Goal: Task Accomplishment & Management: Use online tool/utility

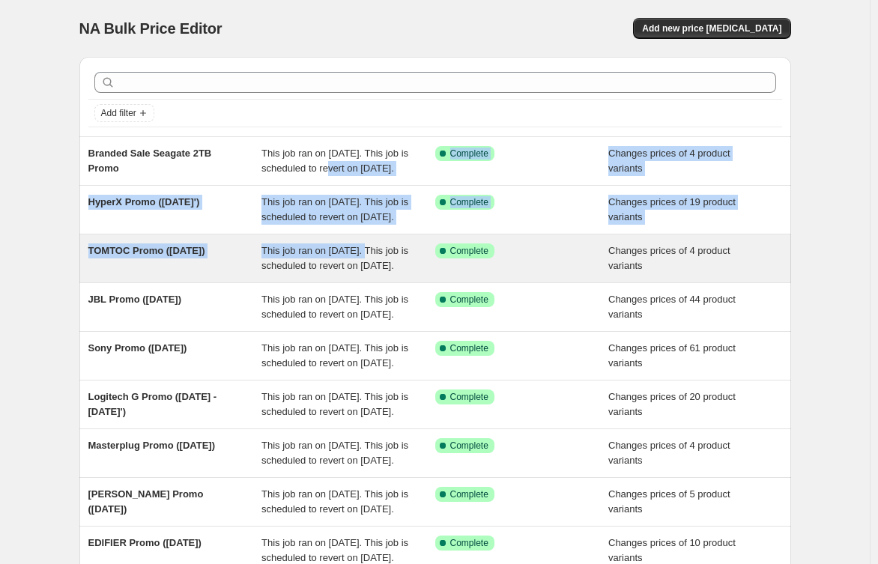
drag, startPoint x: 354, startPoint y: 169, endPoint x: 373, endPoint y: 276, distance: 108.2
click at [373, 274] on ul "Branded Sale Seagate 2TB Promo This job ran on 12 September 2025. This job is s…" at bounding box center [435, 379] width 712 height 487
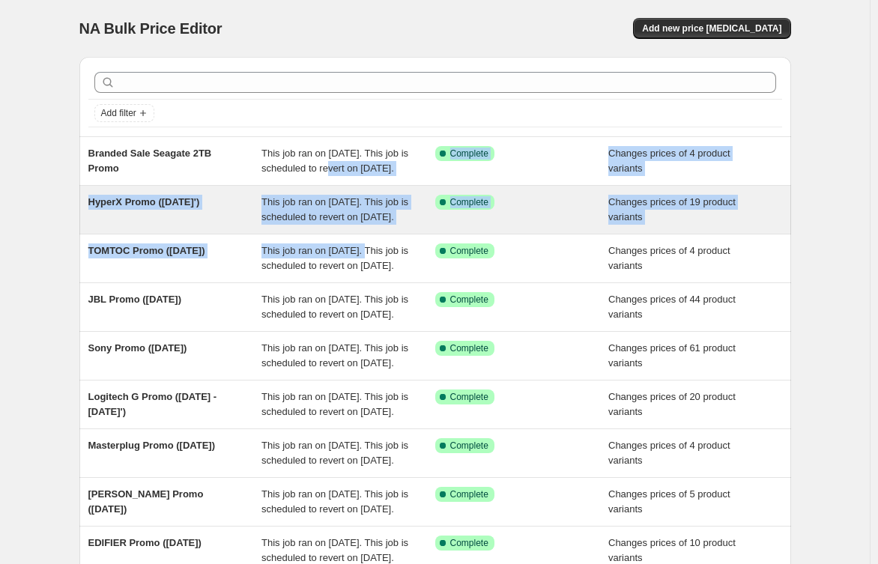
click at [309, 222] on span "This job ran on [DATE]. This job is scheduled to revert on [DATE]." at bounding box center [335, 209] width 147 height 26
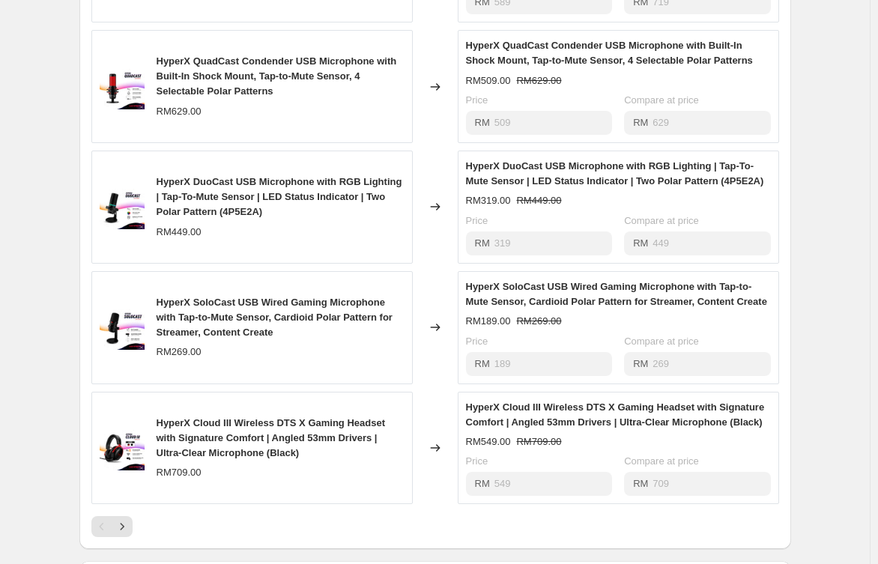
scroll to position [804, 0]
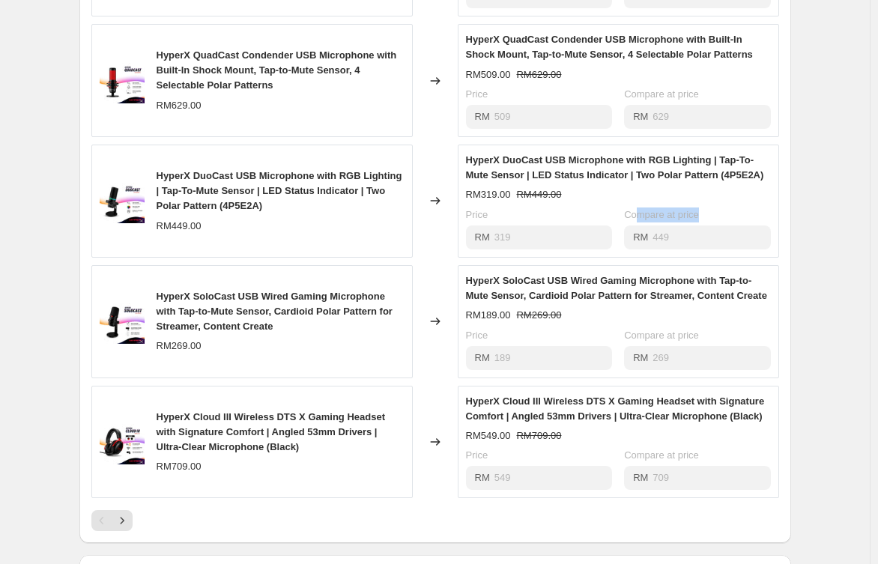
drag, startPoint x: 639, startPoint y: 226, endPoint x: 705, endPoint y: 229, distance: 66.1
click at [705, 223] on div "Compare at price" at bounding box center [697, 215] width 146 height 15
drag, startPoint x: 477, startPoint y: 233, endPoint x: 495, endPoint y: 235, distance: 18.1
click at [497, 223] on div "Price" at bounding box center [539, 215] width 146 height 15
click at [495, 223] on div "Price" at bounding box center [539, 215] width 146 height 15
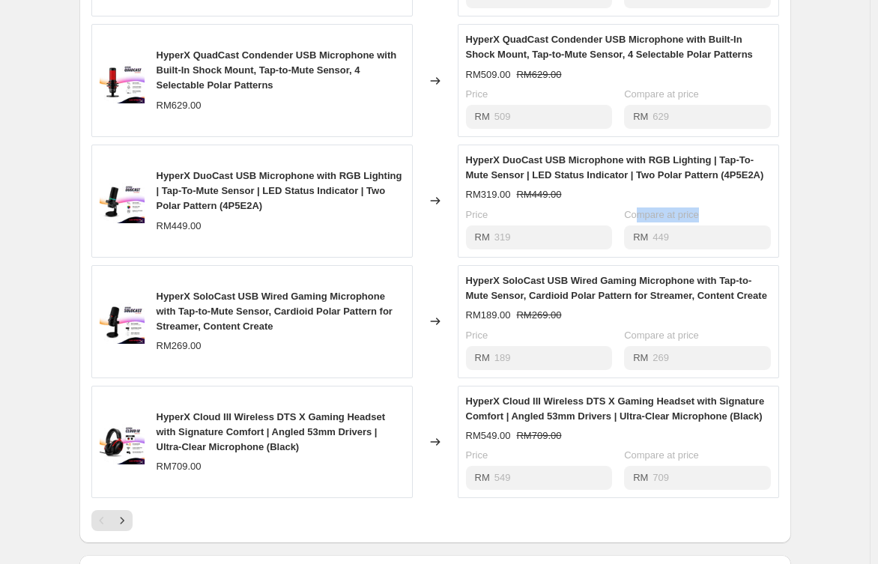
drag, startPoint x: 644, startPoint y: 232, endPoint x: 727, endPoint y: 232, distance: 83.2
click at [727, 223] on div "Compare at price" at bounding box center [697, 215] width 146 height 15
drag, startPoint x: 477, startPoint y: 236, endPoint x: 495, endPoint y: 240, distance: 17.6
click at [492, 238] on div "Price RM 319" at bounding box center [539, 229] width 146 height 42
click at [513, 250] on div "RM 319" at bounding box center [539, 238] width 146 height 24
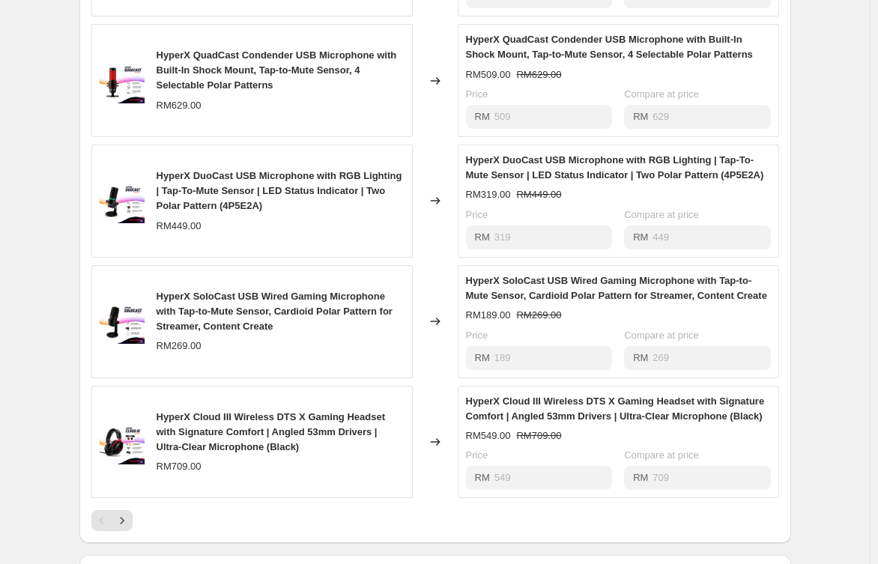
click at [493, 292] on span "HyperX SoloCast USB Wired Gaming Microphone with Tap-to-Mute Sensor, Cardioid P…" at bounding box center [616, 288] width 301 height 26
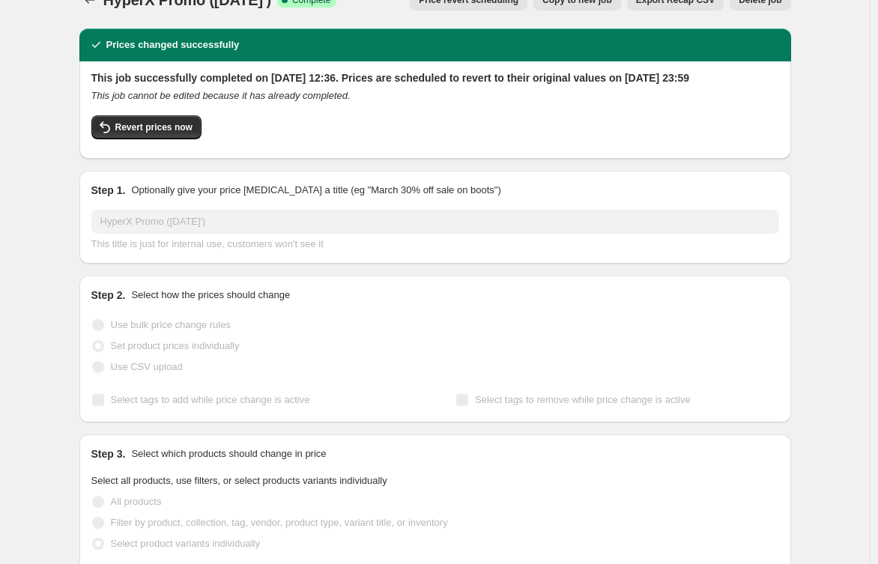
scroll to position [0, 0]
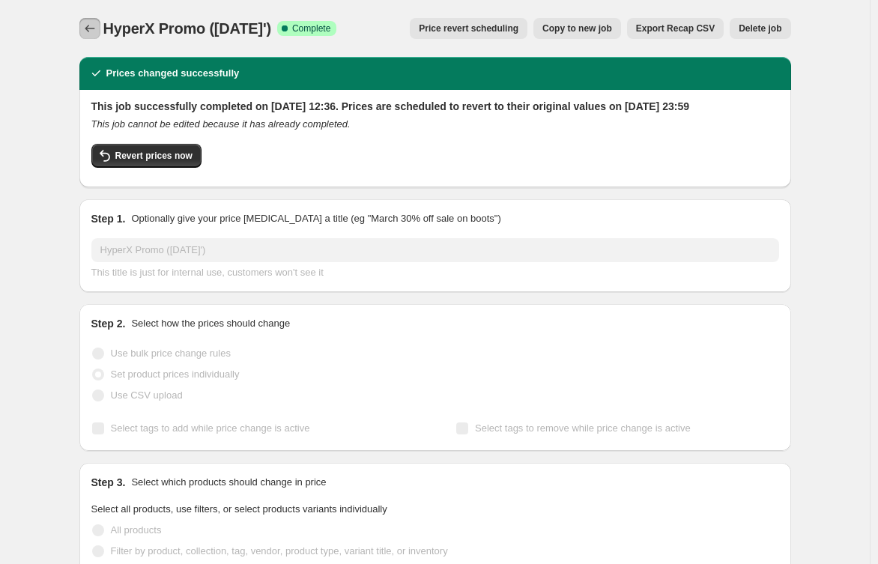
click at [91, 34] on icon "Price change jobs" at bounding box center [89, 28] width 15 height 15
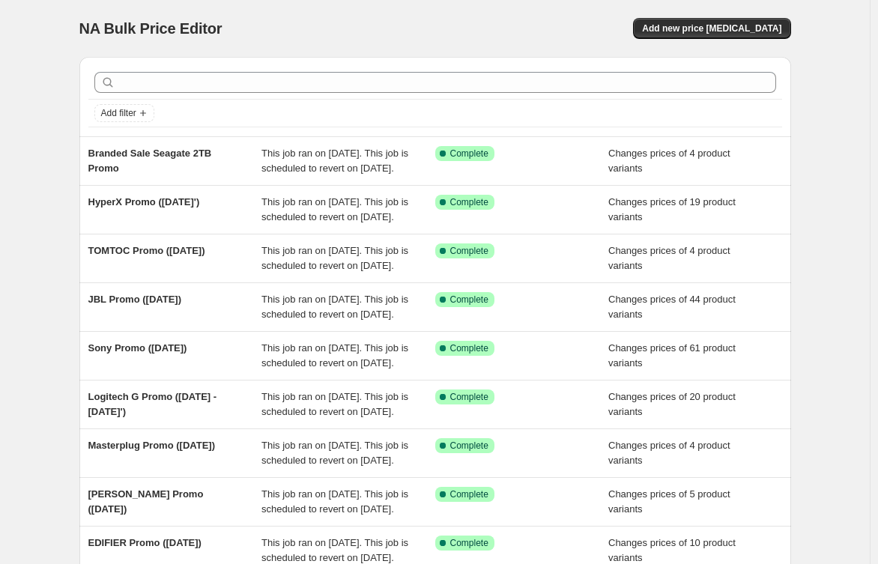
click at [32, 501] on div "NA Bulk Price Editor. This page is ready NA Bulk Price Editor Add new price cha…" at bounding box center [435, 386] width 870 height 772
